Goal: Information Seeking & Learning: Learn about a topic

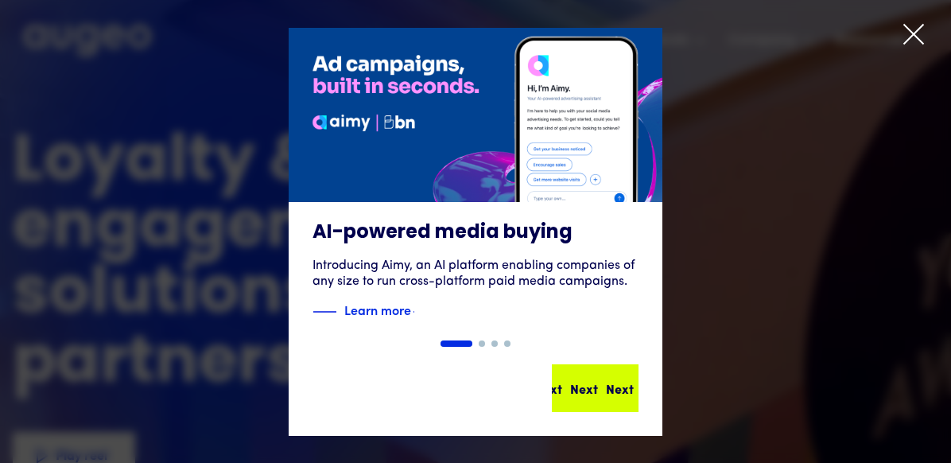
click at [601, 387] on div "Next Next Next Next" at bounding box center [599, 387] width 143 height 19
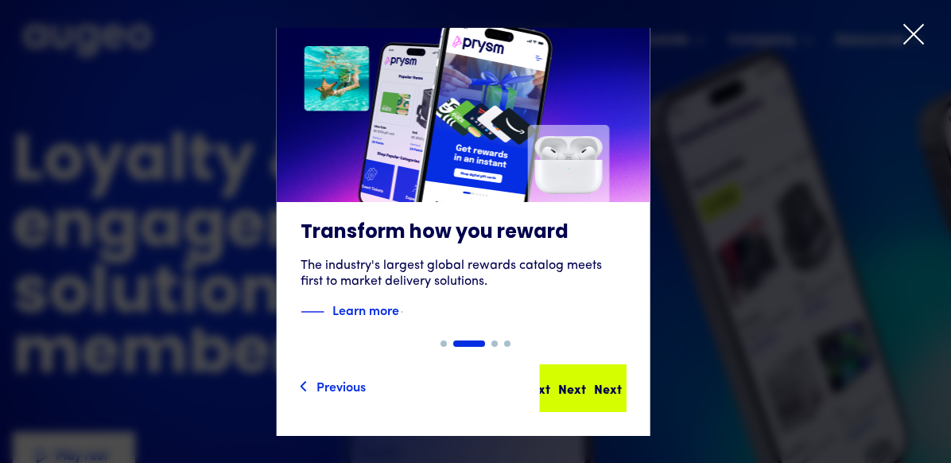
click at [599, 391] on div "Next" at bounding box center [608, 387] width 28 height 19
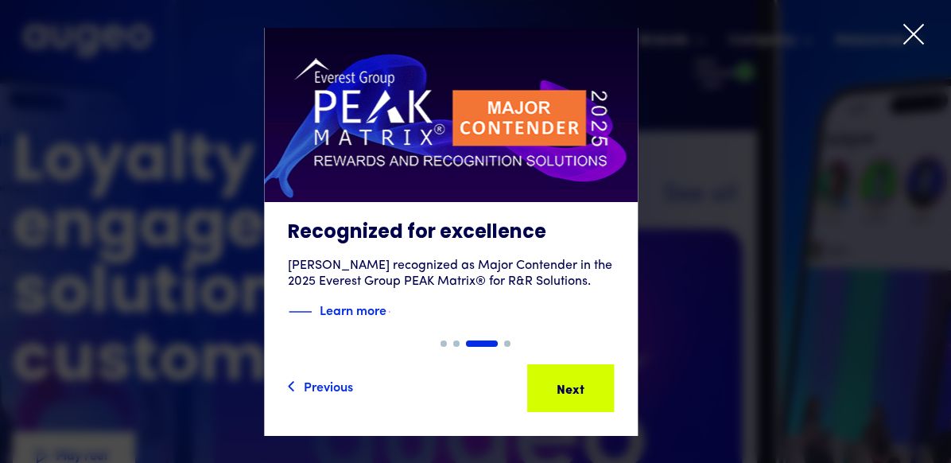
click at [925, 37] on icon at bounding box center [914, 34] width 24 height 24
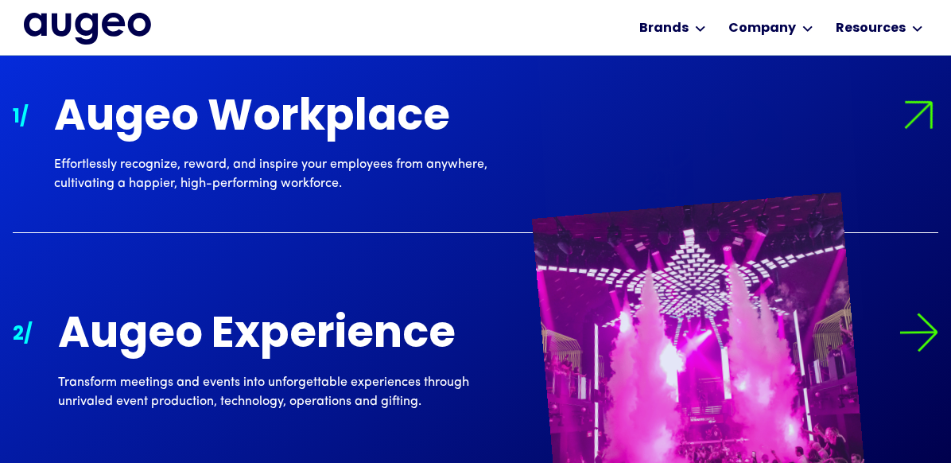
scroll to position [1442, 0]
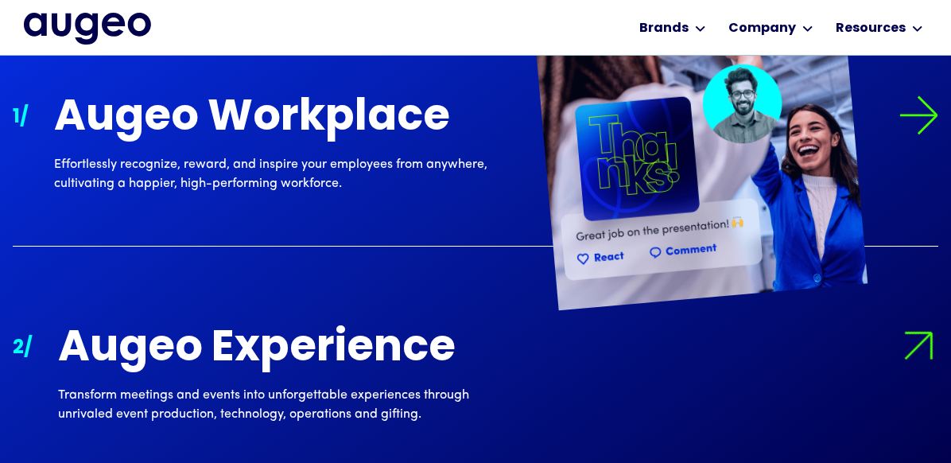
click at [549, 173] on img at bounding box center [700, 142] width 336 height 336
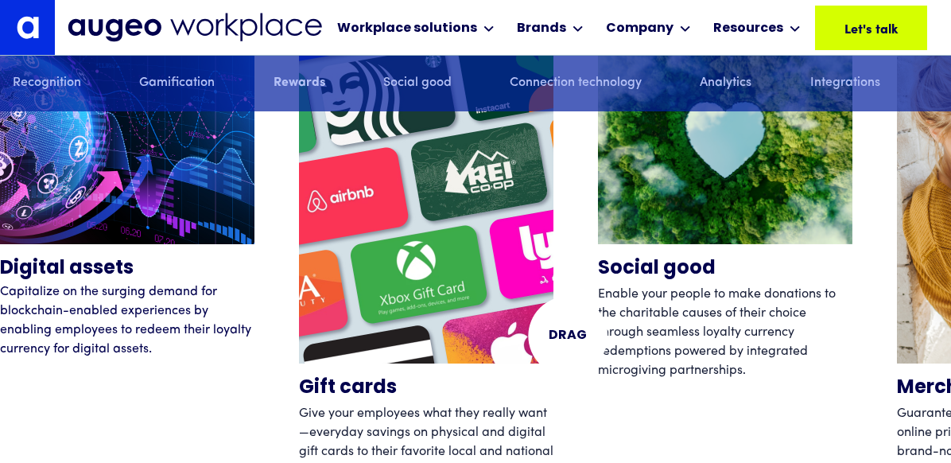
scroll to position [4888, 0]
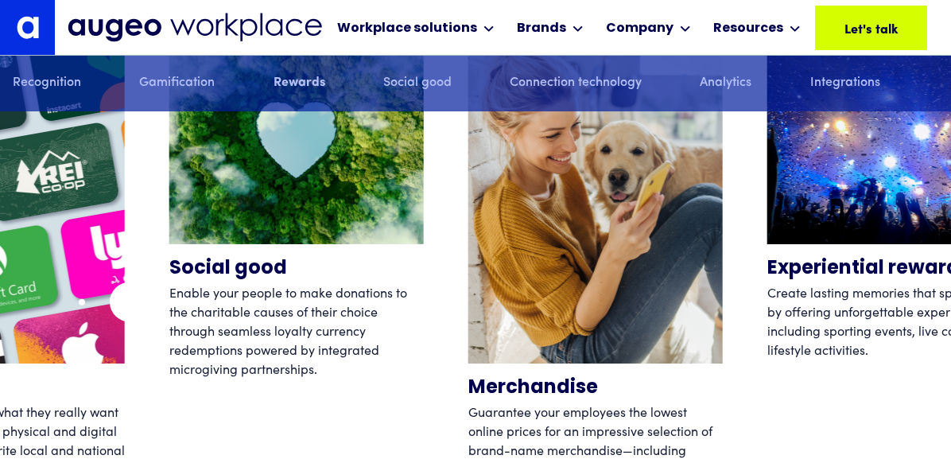
click at [104, 300] on div "Digital assets Capitalize on the surging demand for blockchain-enabled experien…" at bounding box center [46, 263] width 951 height 477
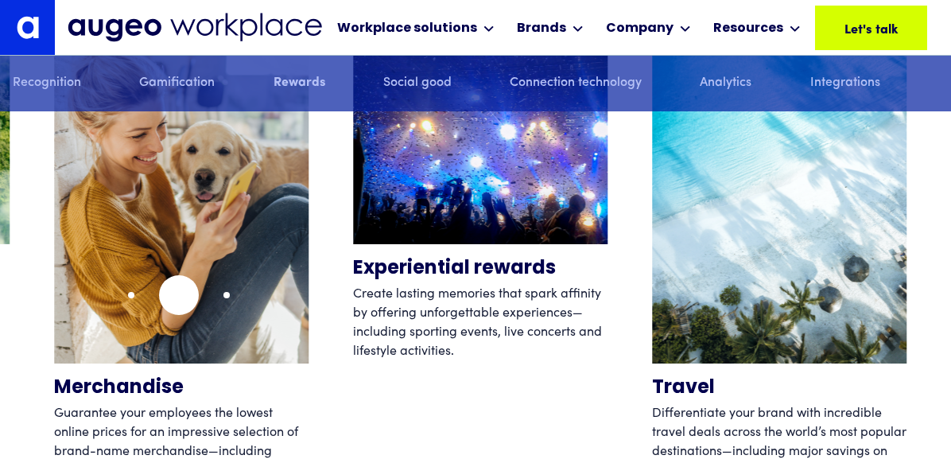
click at [157, 292] on img "4 / 12" at bounding box center [181, 194] width 254 height 338
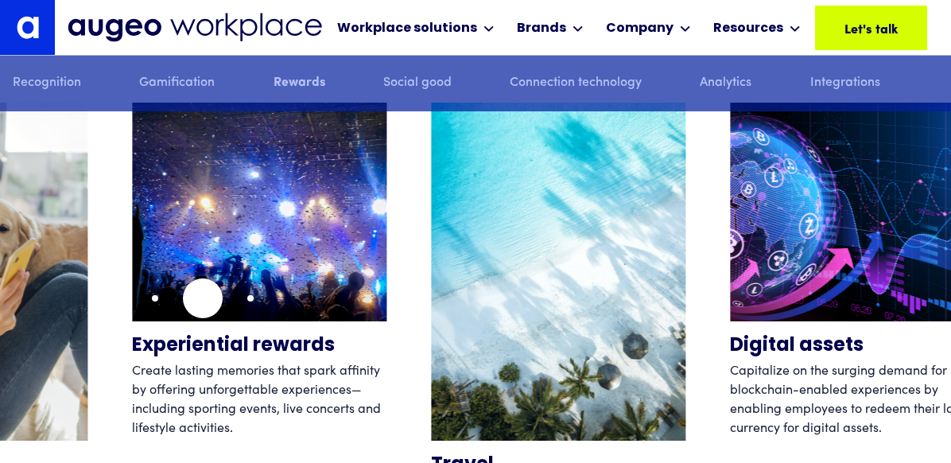
click at [201, 298] on img "5 / 12" at bounding box center [259, 212] width 254 height 219
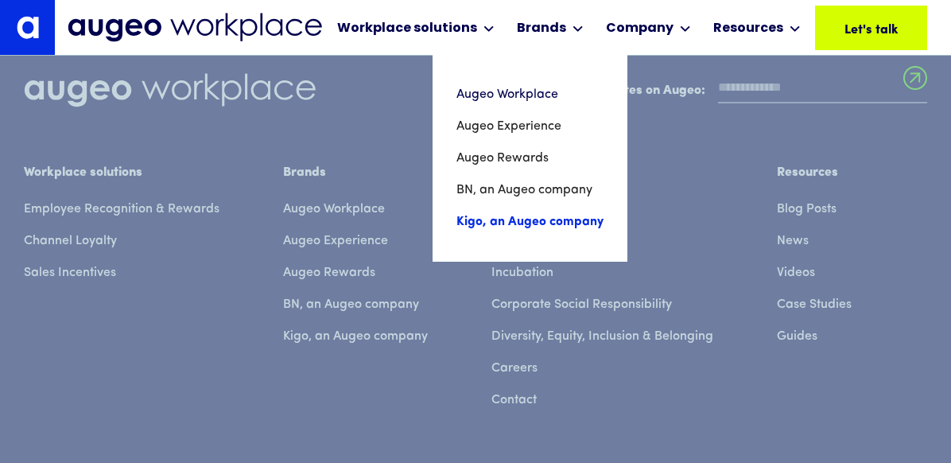
scroll to position [10980, 0]
